Goal: Information Seeking & Learning: Learn about a topic

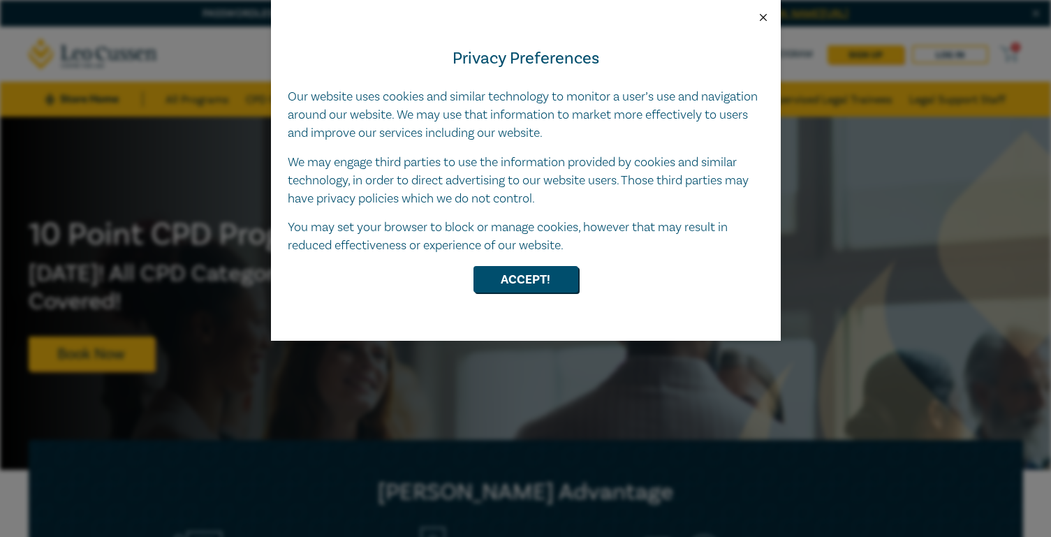
click at [762, 15] on button "Close" at bounding box center [763, 17] width 13 height 13
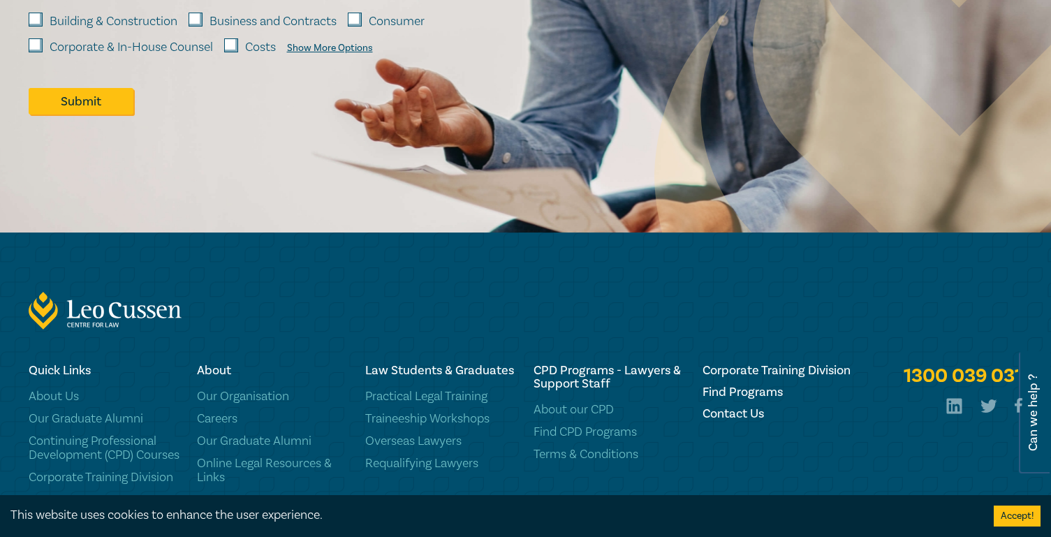
scroll to position [1950, 0]
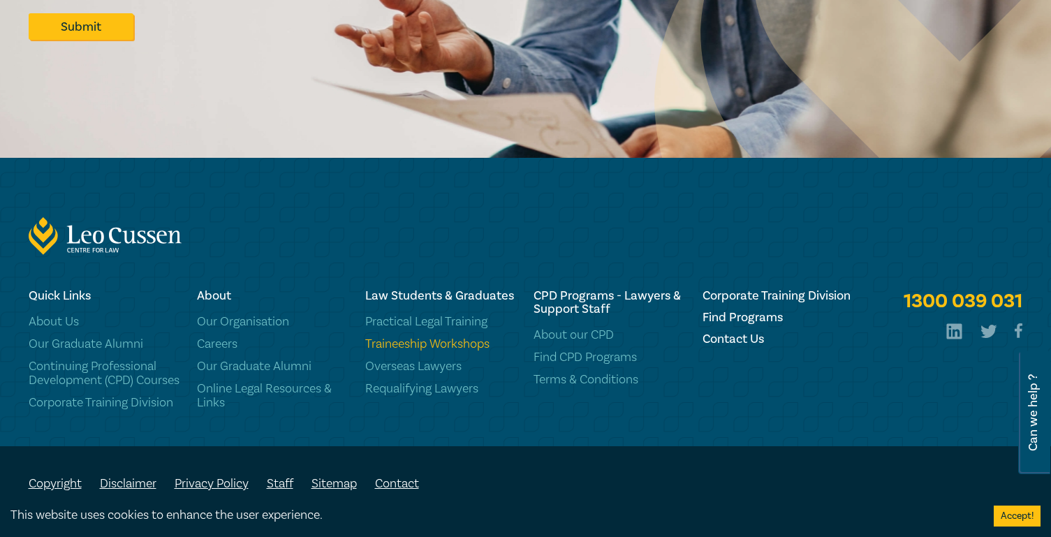
click at [417, 337] on link "Traineeship Workshops" at bounding box center [440, 344] width 151 height 14
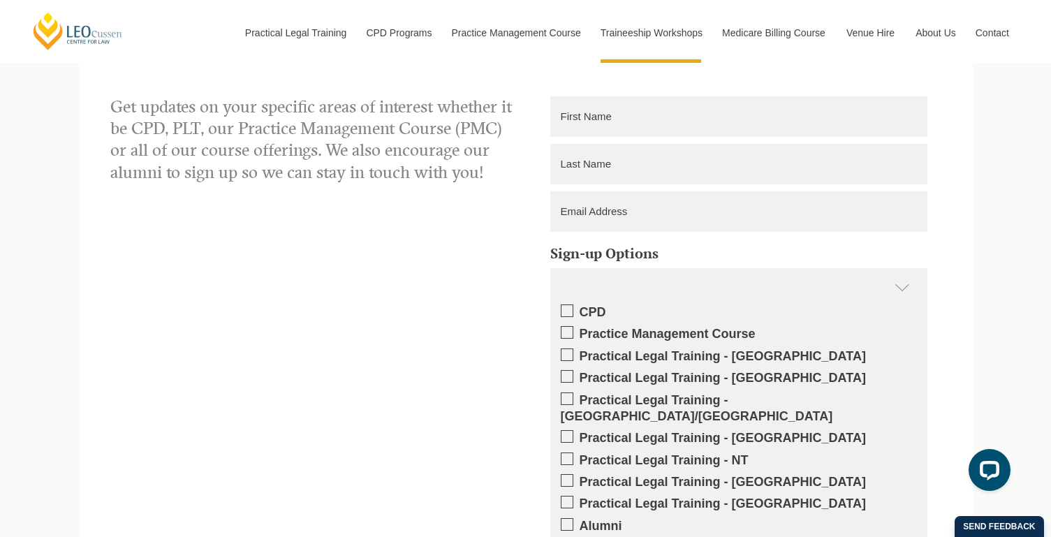
scroll to position [1227, 0]
